Goal: Task Accomplishment & Management: Use online tool/utility

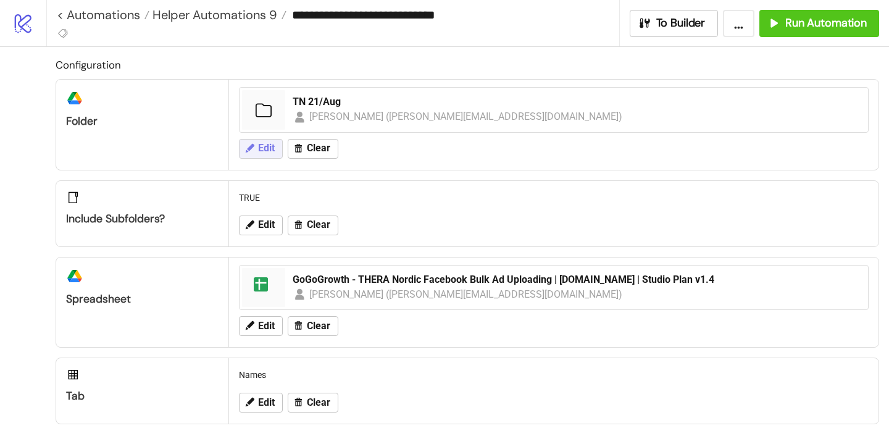
click at [265, 151] on span "Edit" at bounding box center [266, 148] width 17 height 11
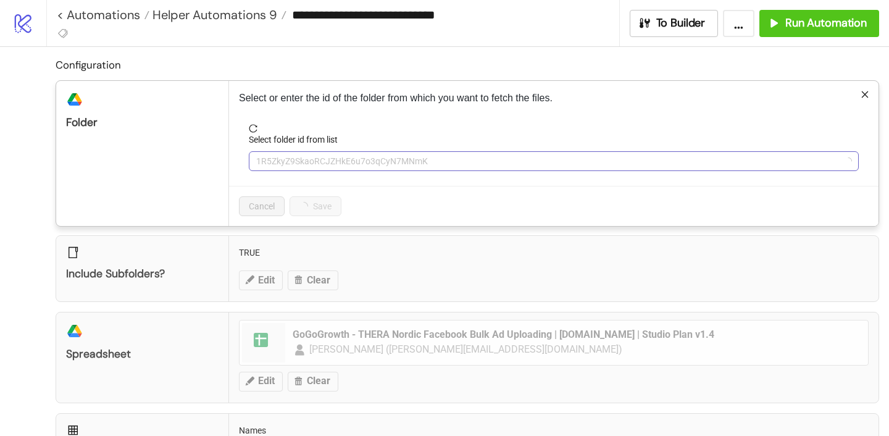
click at [305, 161] on span "1R5ZkyZ9SkaoRCJZHkE6u7o3qCyN7MNmK" at bounding box center [553, 161] width 595 height 19
click at [338, 157] on span "TN 21/Aug" at bounding box center [553, 161] width 595 height 19
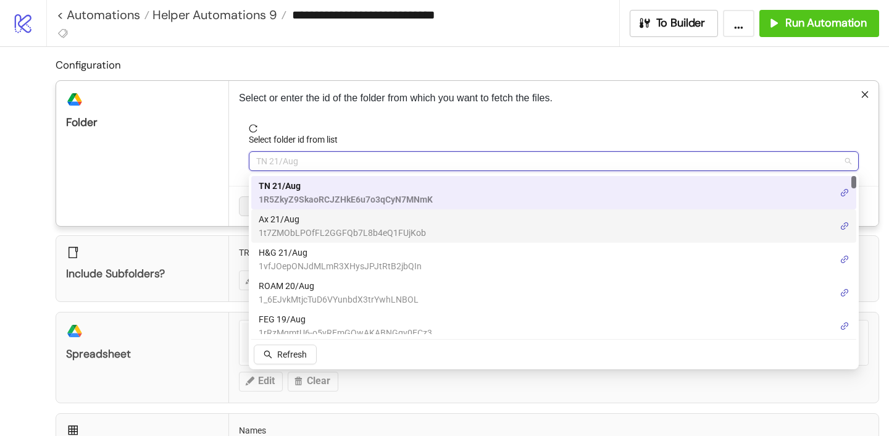
click at [308, 220] on span "Ax 21/Aug" at bounding box center [342, 219] width 167 height 14
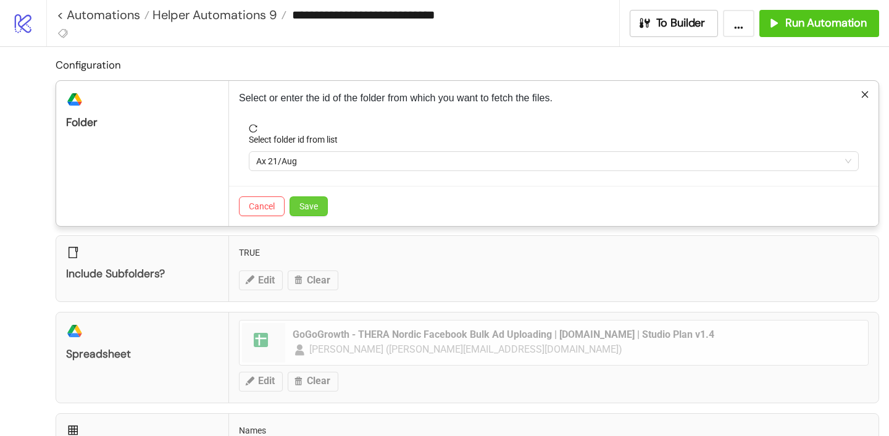
click at [312, 201] on span "Save" at bounding box center [309, 206] width 19 height 10
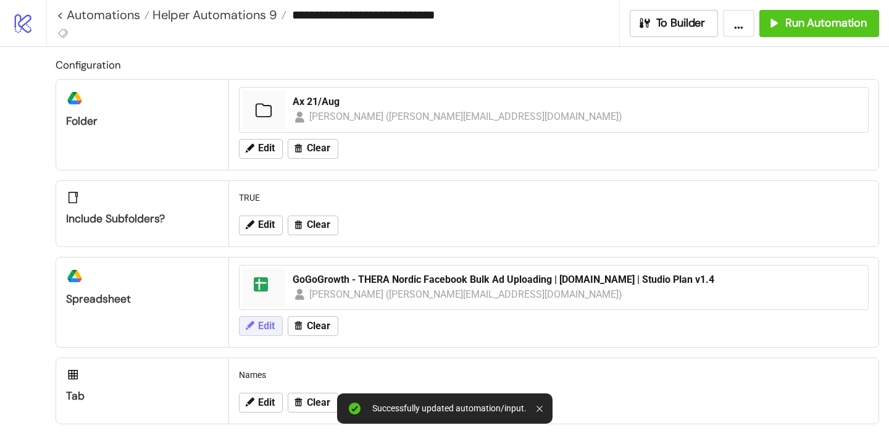
click at [270, 321] on span "Edit" at bounding box center [266, 326] width 17 height 11
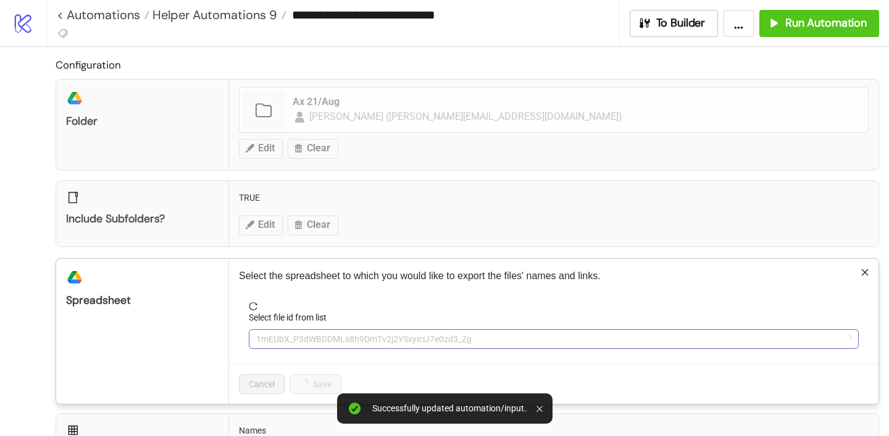
click at [332, 343] on span "1mEUbX_P3dWBDDMLs8h9DmTv2j2YSxyiciJ7e0zd3_Zg" at bounding box center [553, 339] width 595 height 19
click at [332, 339] on span "GoGoGrowth - THERA Nordic Facebook Bulk Ad Uploading | [DOMAIN_NAME] | Studio P…" at bounding box center [553, 339] width 595 height 19
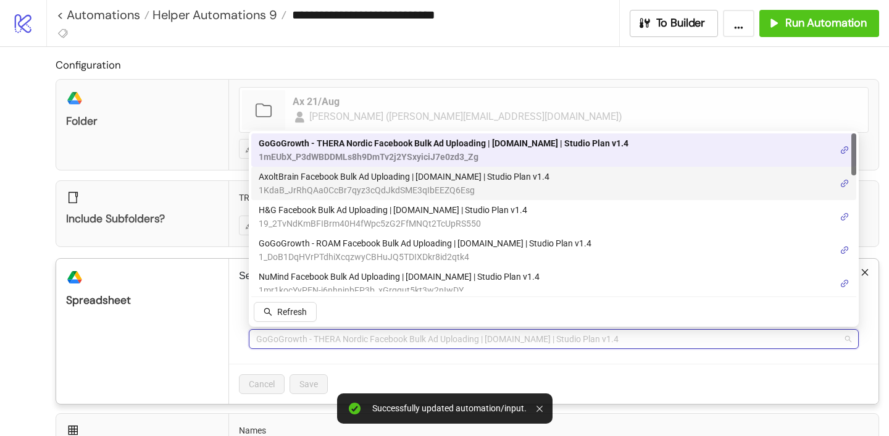
click at [332, 180] on span "AxoltBrain Facebook Bulk Ad Uploading | [DOMAIN_NAME] | Studio Plan v1.4" at bounding box center [404, 177] width 291 height 14
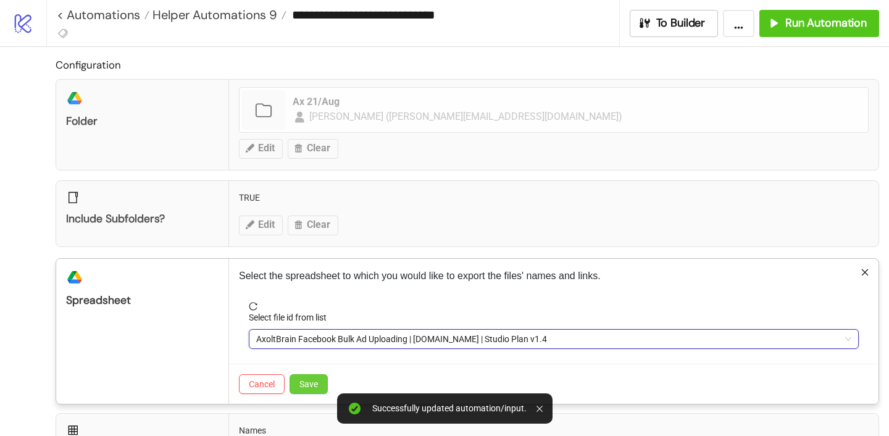
click at [316, 385] on span "Save" at bounding box center [309, 384] width 19 height 10
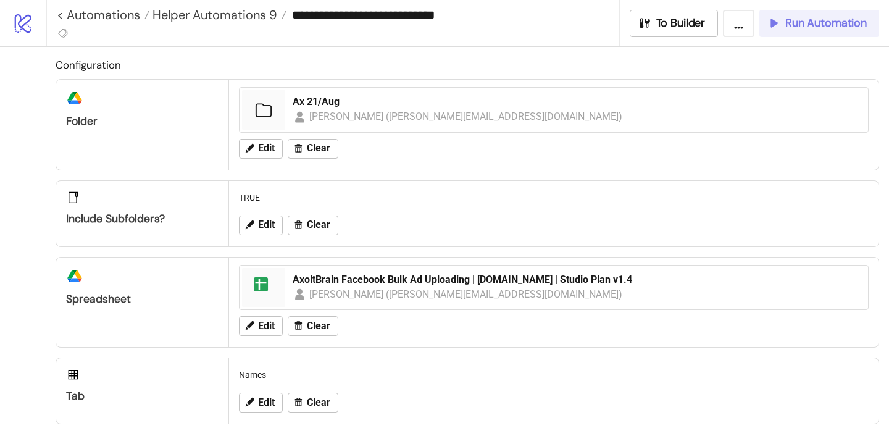
click at [836, 19] on span "Run Automation" at bounding box center [827, 23] width 82 height 14
